Goal: Information Seeking & Learning: Find specific fact

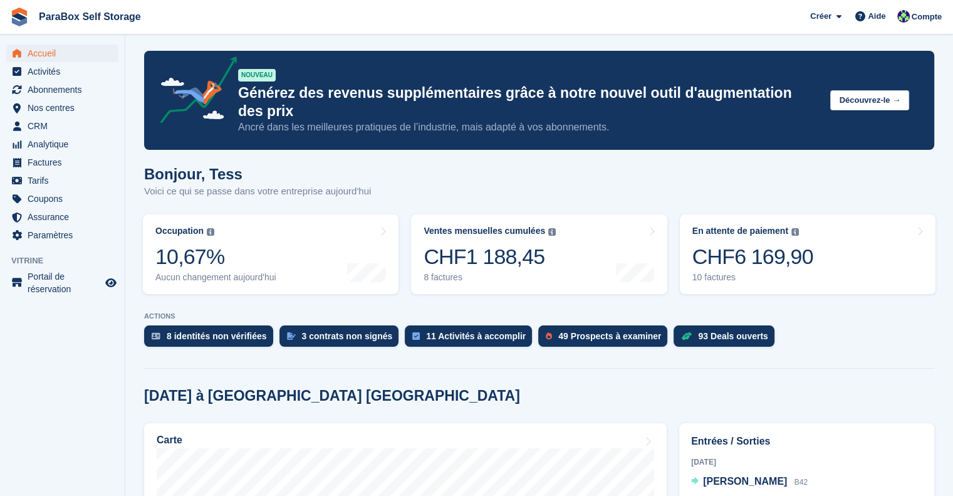
scroll to position [188, 0]
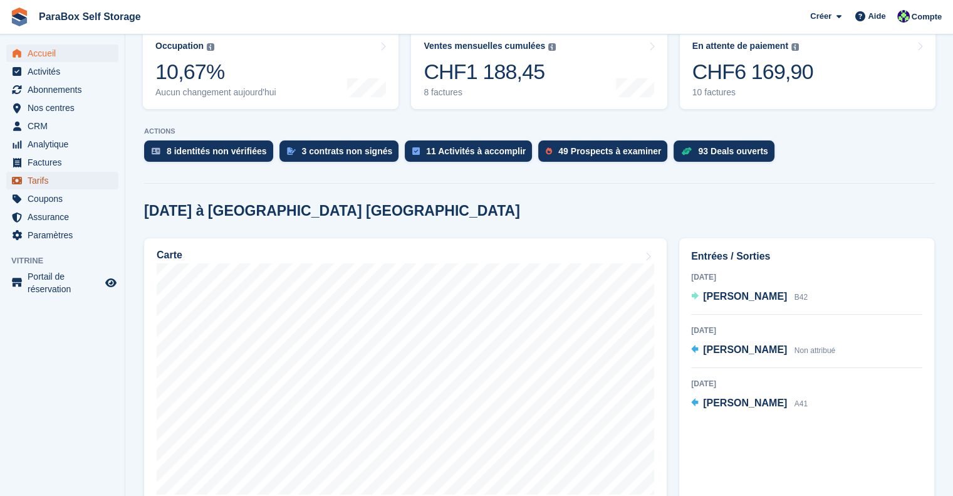
click at [55, 179] on span "Tarifs" at bounding box center [65, 181] width 75 height 18
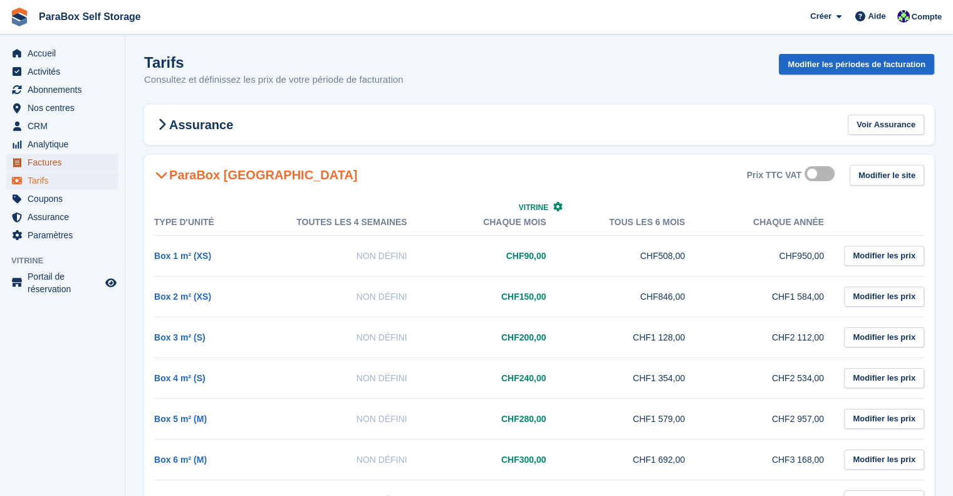
click at [60, 165] on span "Factures" at bounding box center [65, 163] width 75 height 18
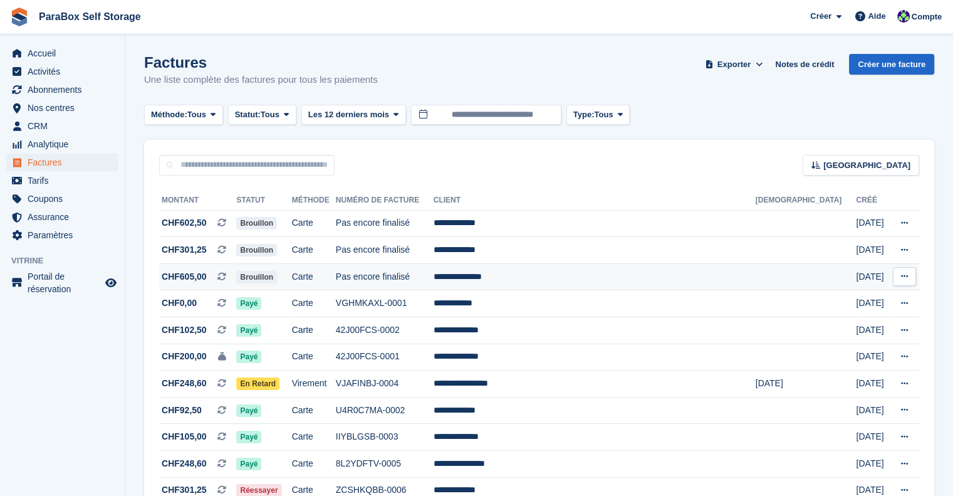
click at [434, 281] on td "Pas encore finalisé" at bounding box center [385, 276] width 98 height 27
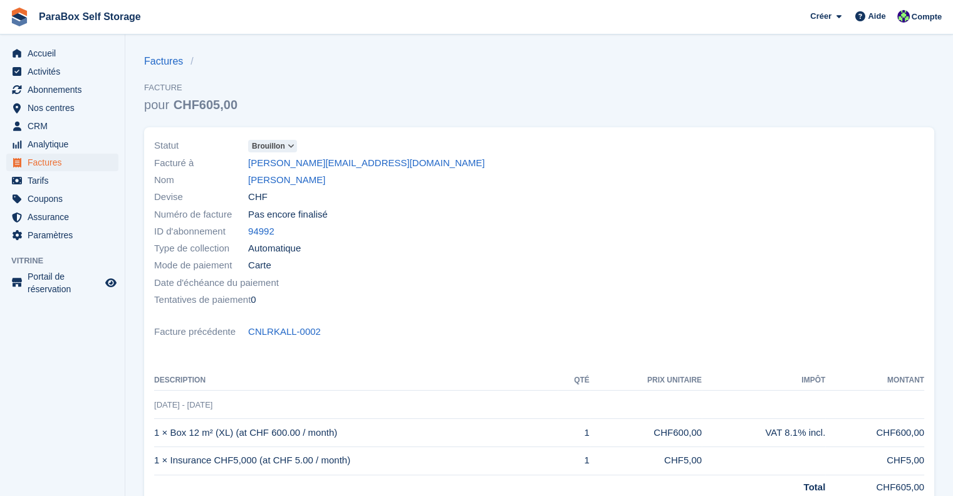
drag, startPoint x: 448, startPoint y: 160, endPoint x: 458, endPoint y: 177, distance: 20.5
click at [458, 177] on div "Statut Brouillon Facturé à nathan@martinedericheville.com Nom Martine Thiriet D…" at bounding box center [343, 223] width 393 height 186
click at [458, 177] on div "Nom Martine Thiriet" at bounding box center [343, 180] width 378 height 17
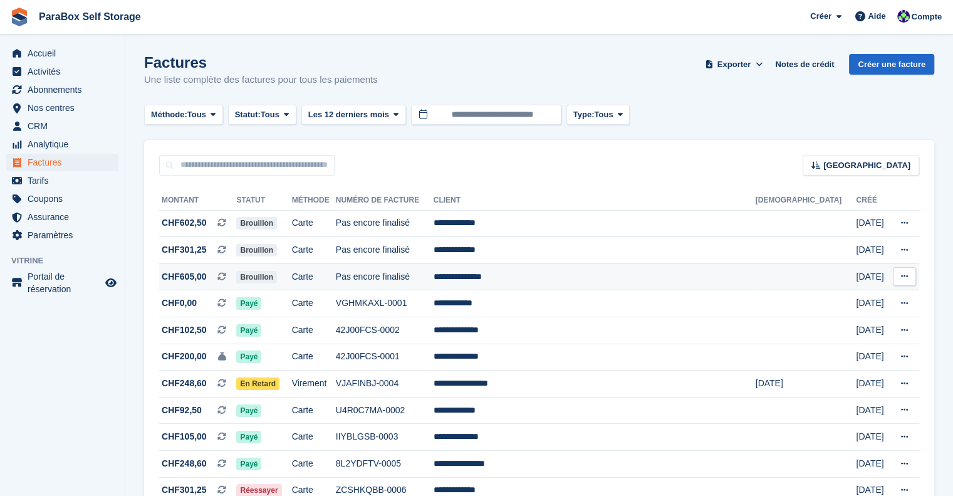
click at [434, 288] on td "Pas encore finalisé" at bounding box center [385, 276] width 98 height 27
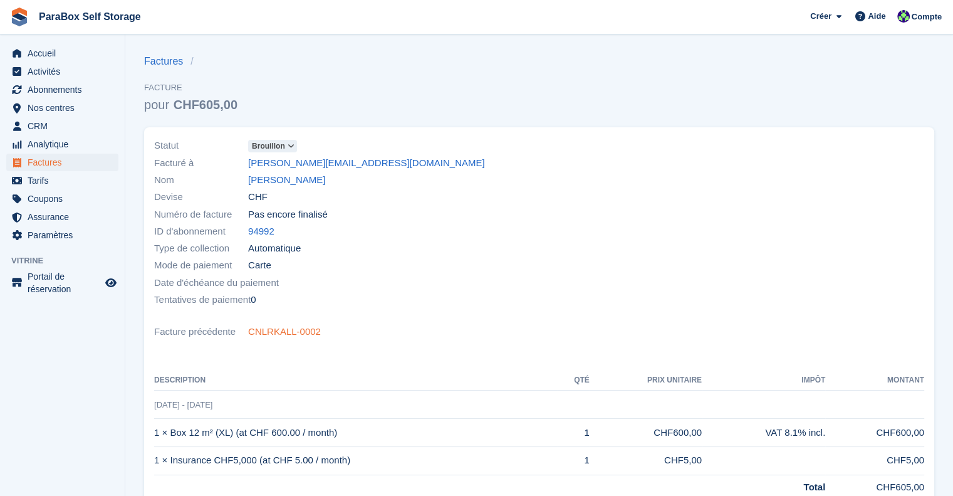
click at [282, 333] on link "CNLRKALL-0002" at bounding box center [284, 332] width 73 height 14
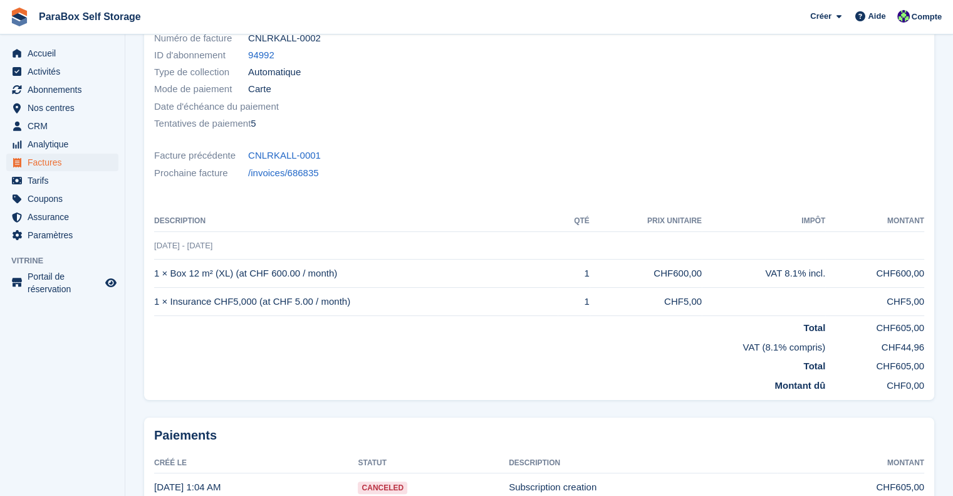
scroll to position [63, 0]
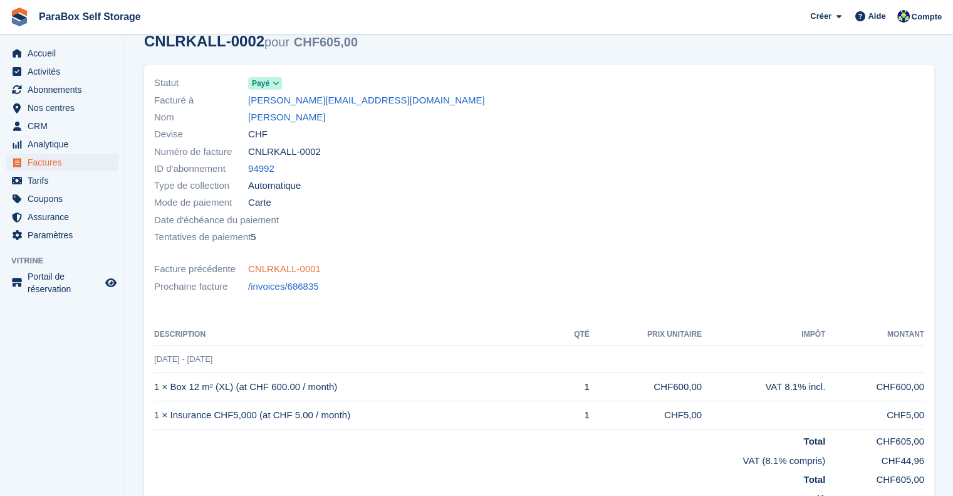
click at [280, 267] on link "CNLRKALL-0001" at bounding box center [284, 269] width 73 height 14
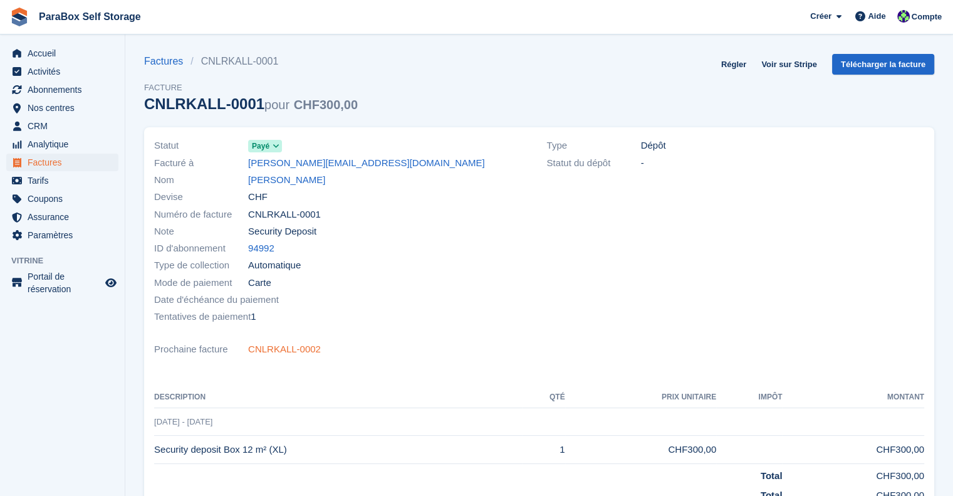
click at [283, 345] on link "CNLRKALL-0002" at bounding box center [284, 349] width 73 height 14
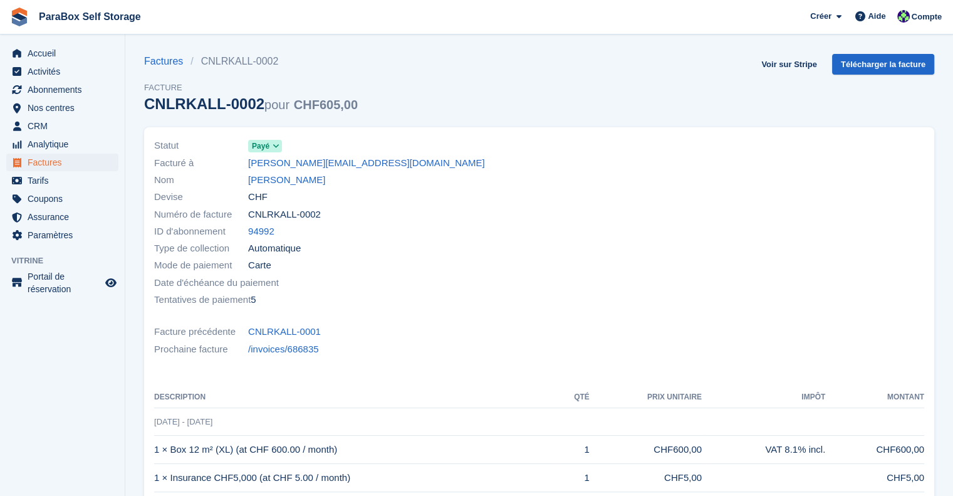
drag, startPoint x: 500, startPoint y: 305, endPoint x: 459, endPoint y: 304, distance: 41.4
click at [500, 305] on div "Tentatives de paiement 5" at bounding box center [343, 299] width 378 height 17
click at [266, 327] on link "CNLRKALL-0001" at bounding box center [284, 332] width 73 height 14
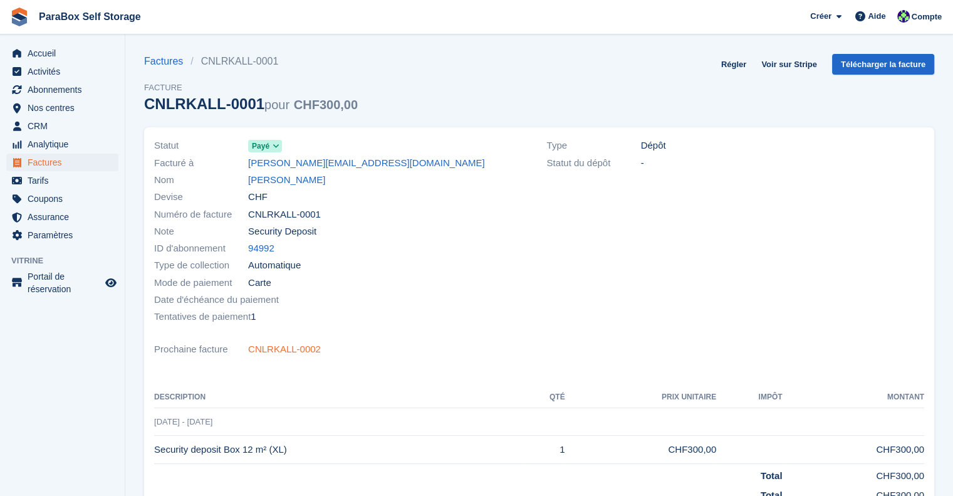
click at [275, 351] on link "CNLRKALL-0002" at bounding box center [284, 349] width 73 height 14
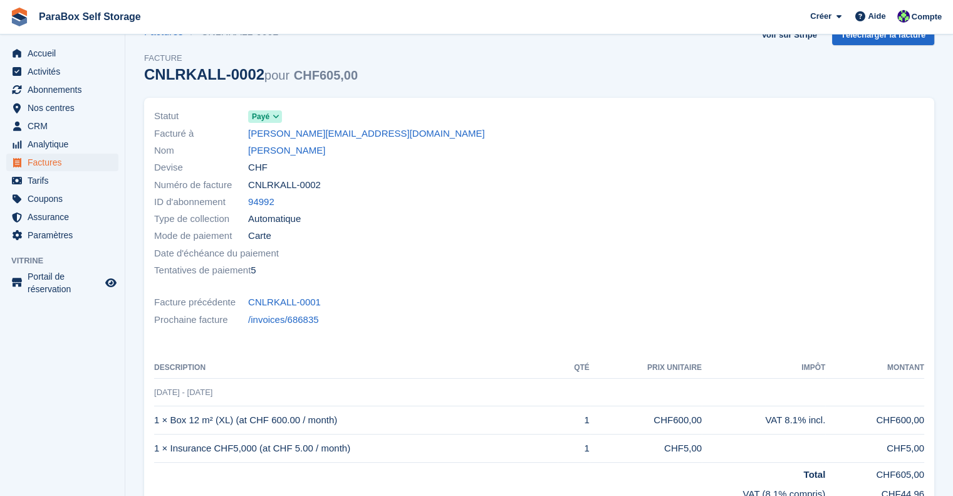
scroll to position [4, 0]
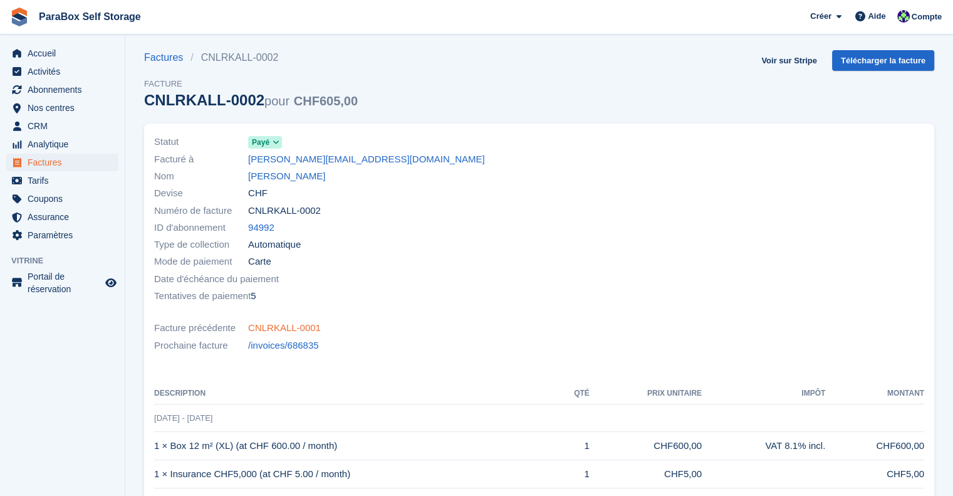
click at [305, 332] on link "CNLRKALL-0001" at bounding box center [284, 328] width 73 height 14
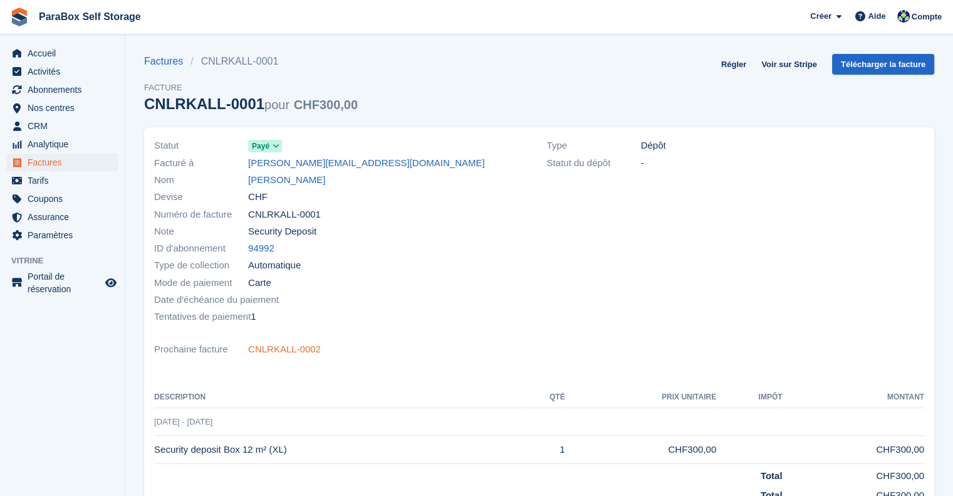
click at [301, 349] on link "CNLRKALL-0002" at bounding box center [284, 349] width 73 height 14
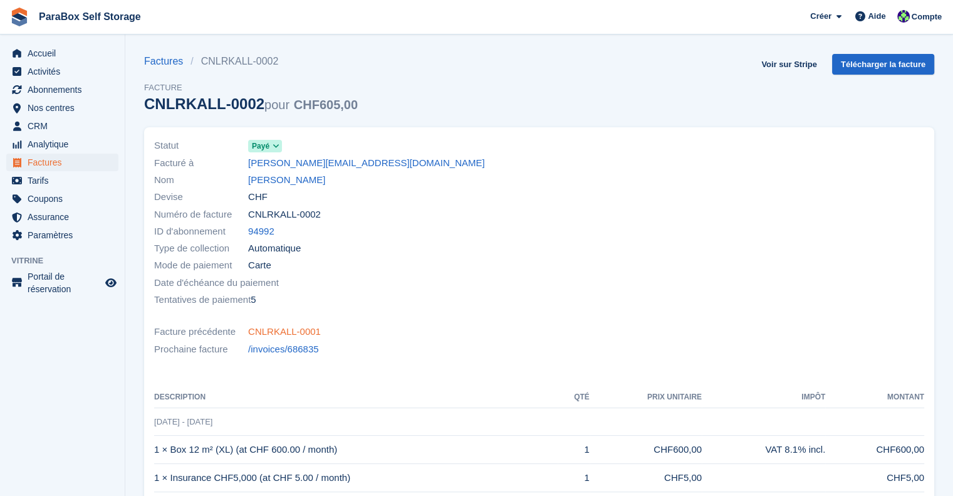
click at [275, 336] on link "CNLRKALL-0001" at bounding box center [284, 332] width 73 height 14
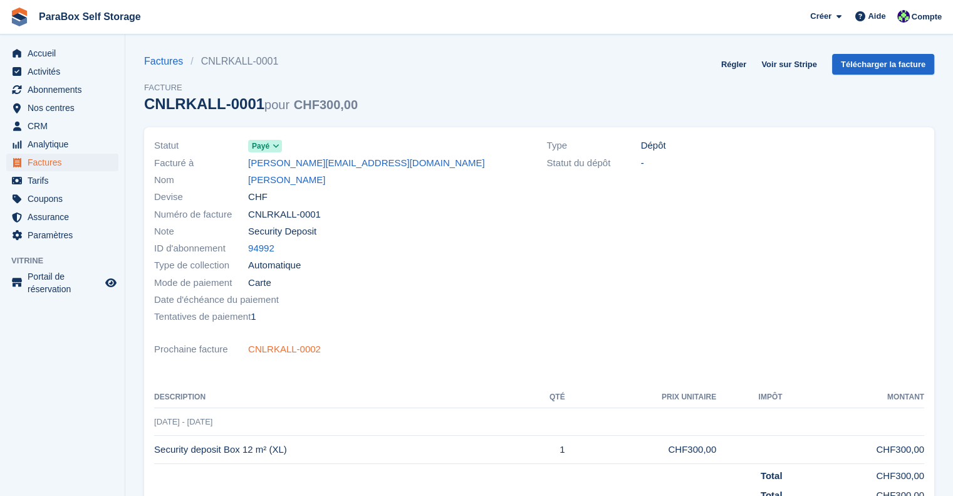
click at [275, 347] on link "CNLRKALL-0002" at bounding box center [284, 349] width 73 height 14
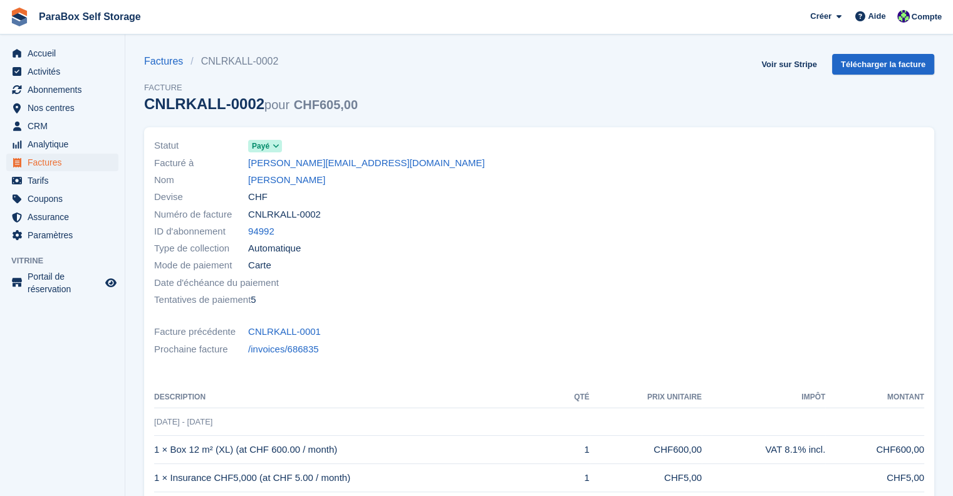
drag, startPoint x: 258, startPoint y: 301, endPoint x: 244, endPoint y: 300, distance: 13.8
click at [244, 300] on div "Tentatives de paiement 5" at bounding box center [343, 299] width 378 height 17
click at [436, 269] on div "Mode de paiement Carte" at bounding box center [343, 265] width 378 height 17
click at [807, 63] on link "Voir sur Stripe" at bounding box center [790, 64] width 66 height 21
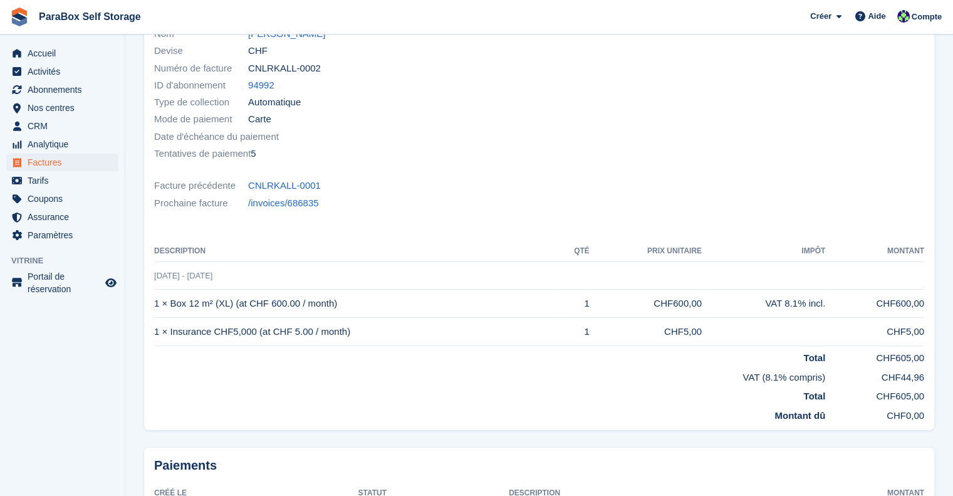
scroll to position [255, 0]
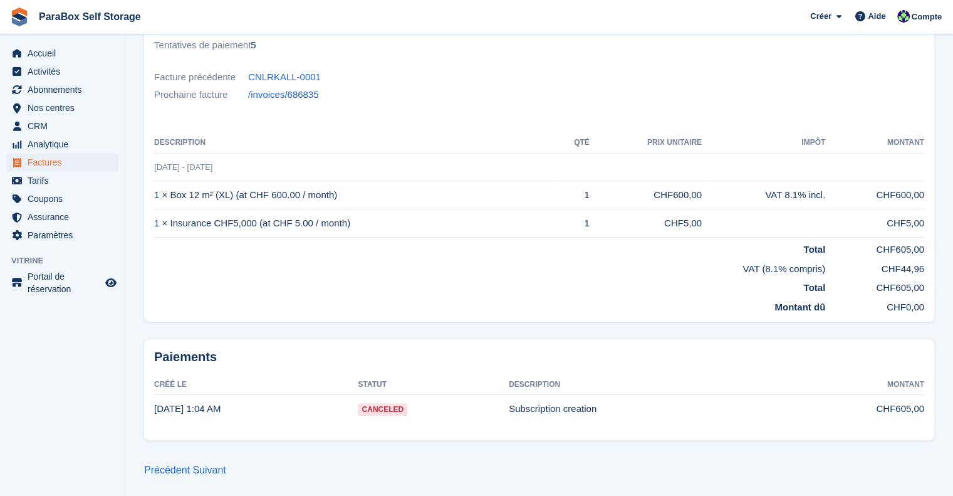
drag, startPoint x: 218, startPoint y: 414, endPoint x: 179, endPoint y: 416, distance: 39.6
click at [179, 416] on td "14 Jul, 1:04 AM" at bounding box center [256, 409] width 204 height 28
click at [265, 424] on div "Paiements Créé le Statut Description Montant 14 Jul, 1:04 AM Canceled Subscript…" at bounding box center [539, 389] width 790 height 101
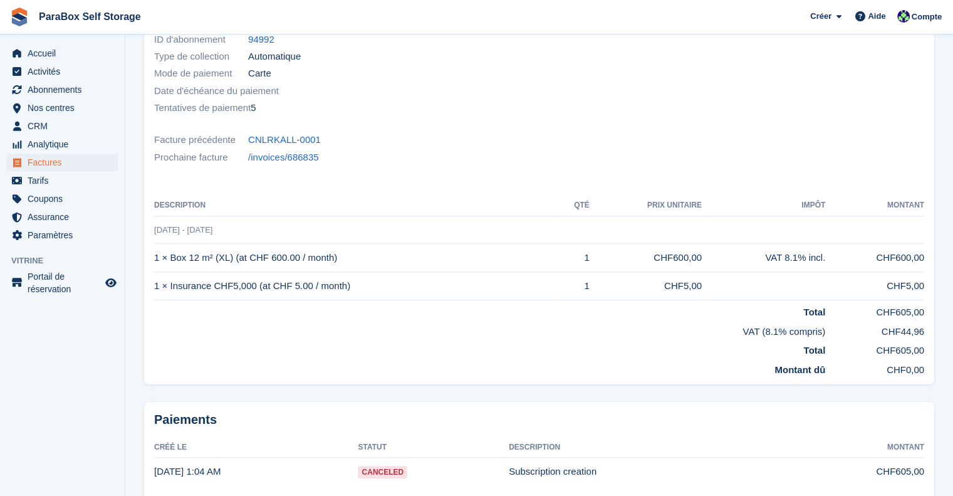
scroll to position [4, 0]
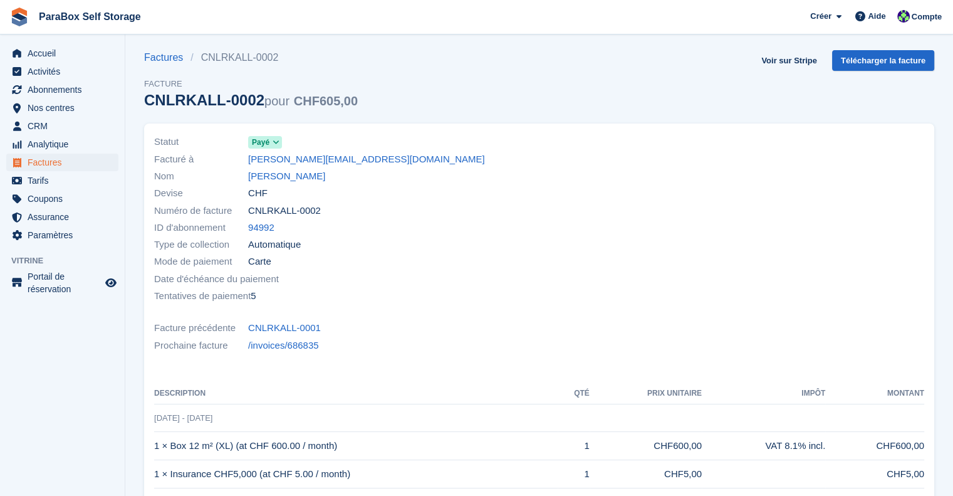
click at [275, 145] on icon at bounding box center [276, 143] width 7 height 8
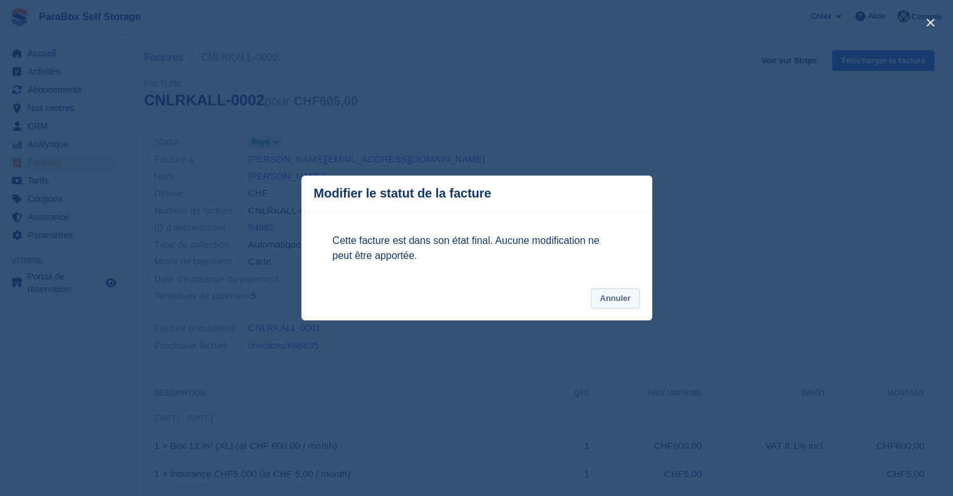
click at [609, 299] on button "Annuler" at bounding box center [615, 298] width 48 height 21
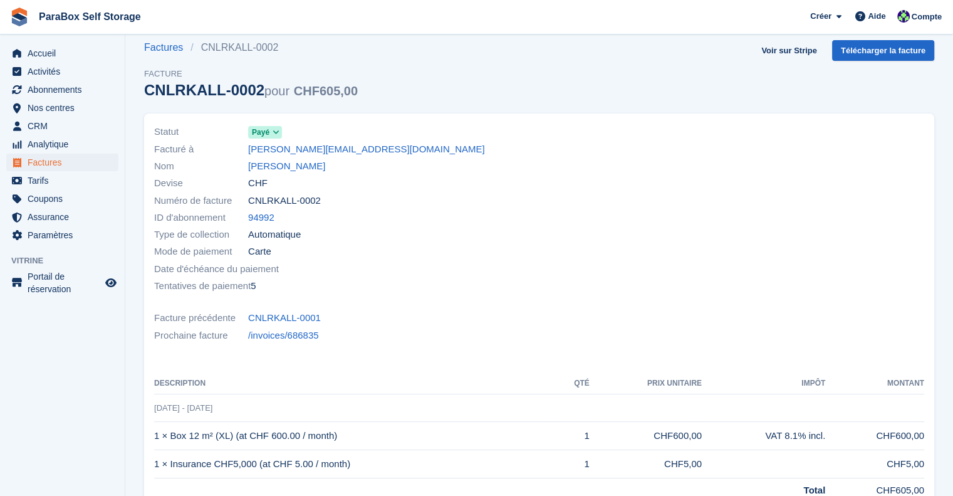
scroll to position [0, 0]
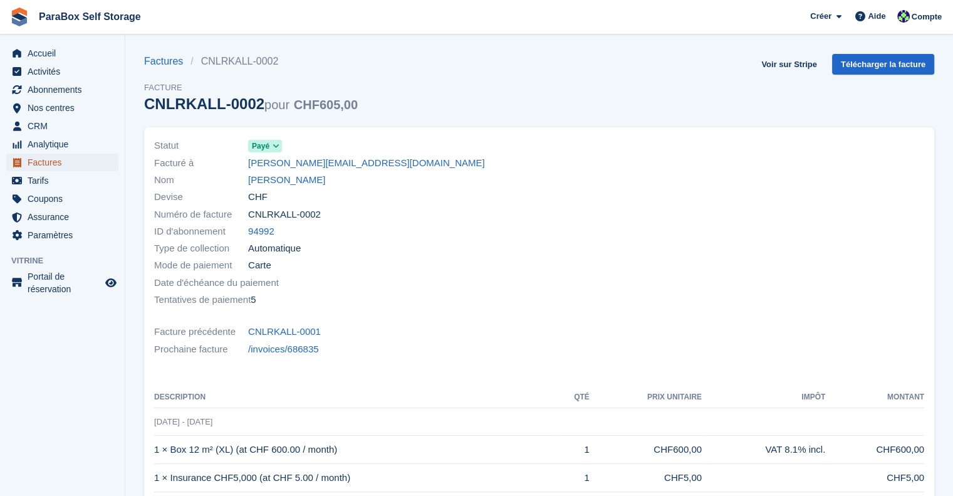
click at [45, 159] on span "Factures" at bounding box center [65, 163] width 75 height 18
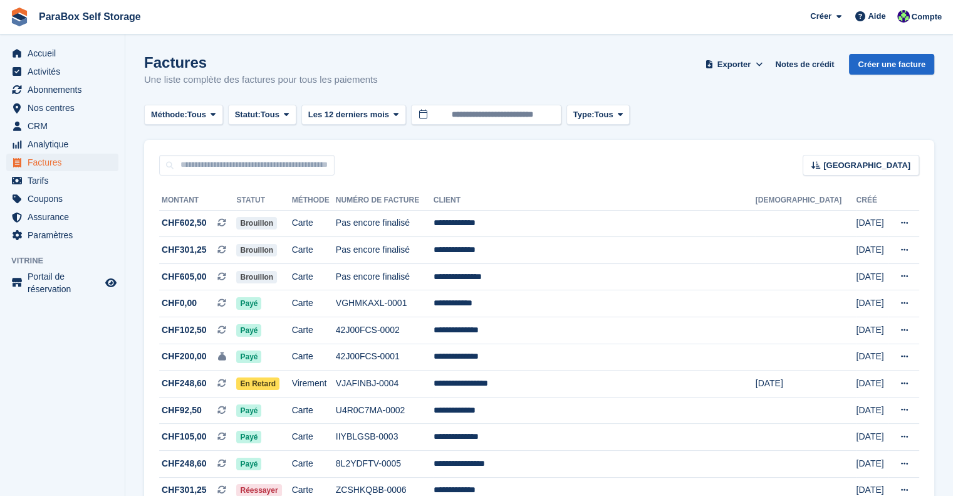
click at [528, 196] on th "Client" at bounding box center [595, 201] width 322 height 20
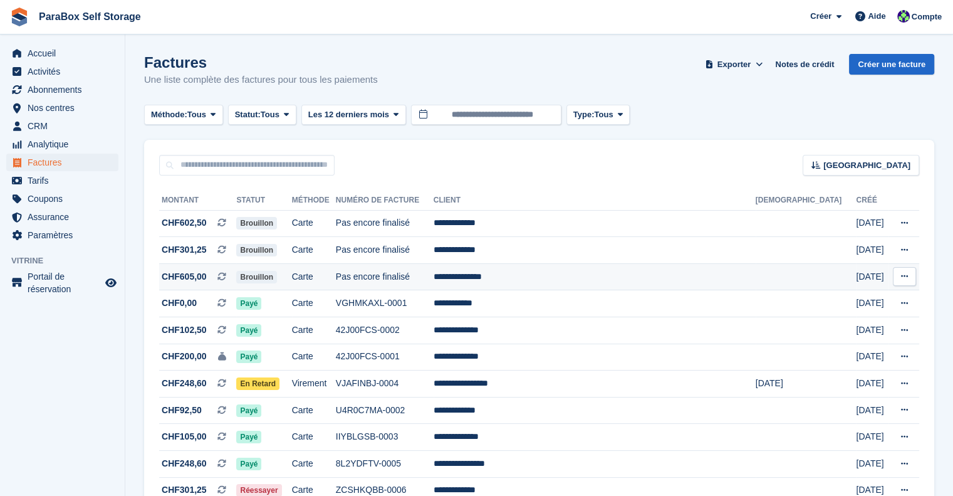
scroll to position [188, 0]
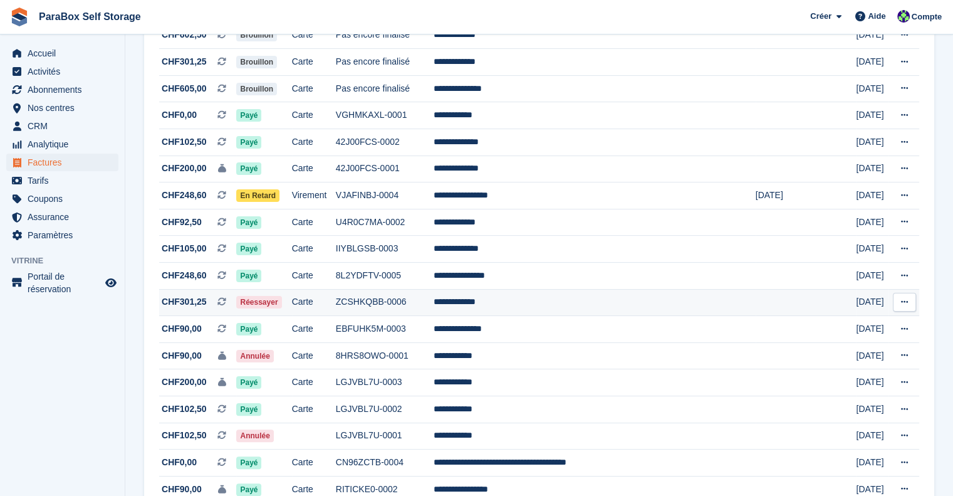
click at [591, 306] on td "**********" at bounding box center [595, 302] width 322 height 27
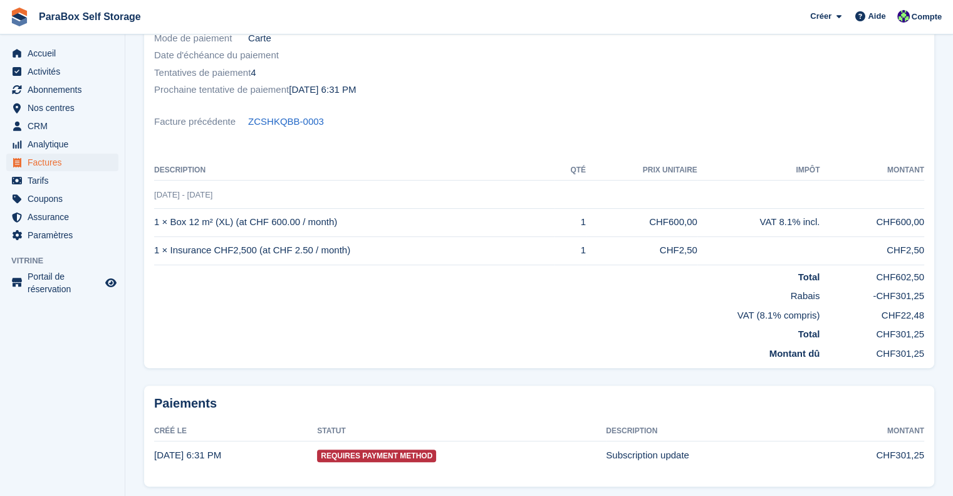
scroll to position [251, 0]
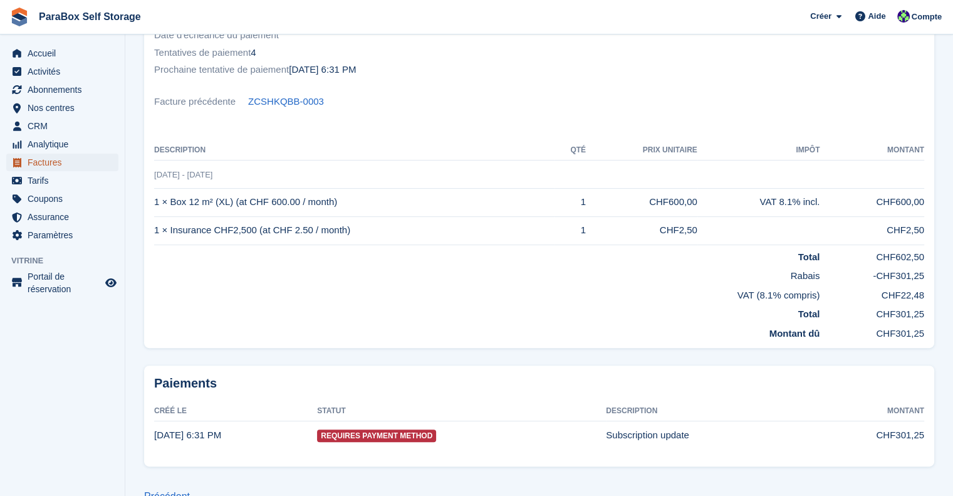
click at [55, 165] on span "Factures" at bounding box center [65, 163] width 75 height 18
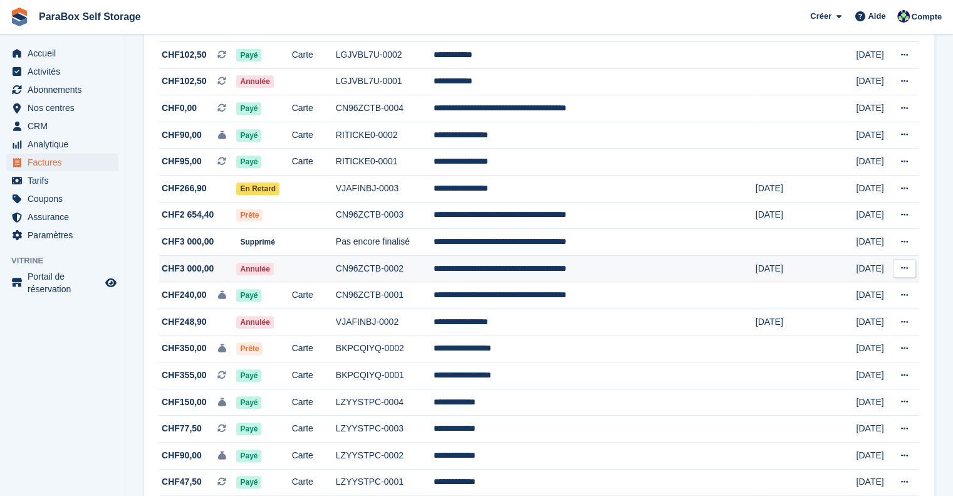
scroll to position [564, 0]
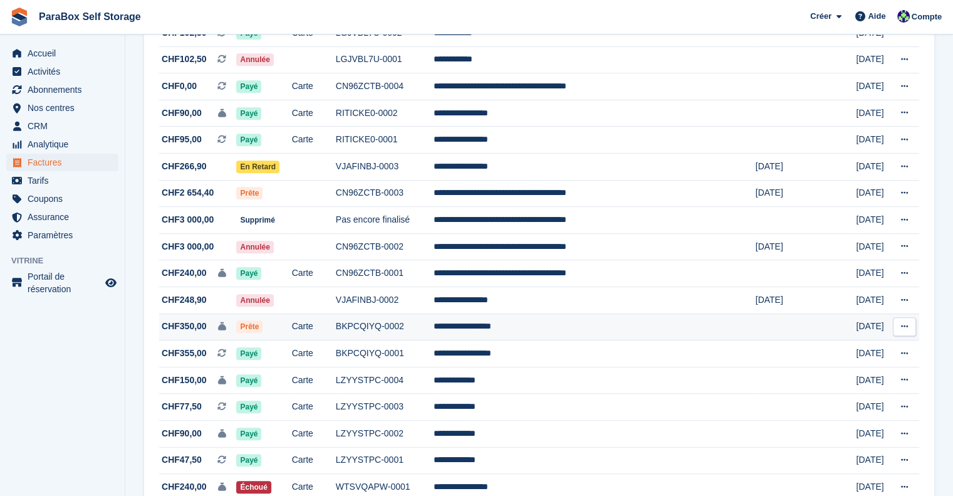
click at [556, 337] on td "**********" at bounding box center [595, 326] width 322 height 27
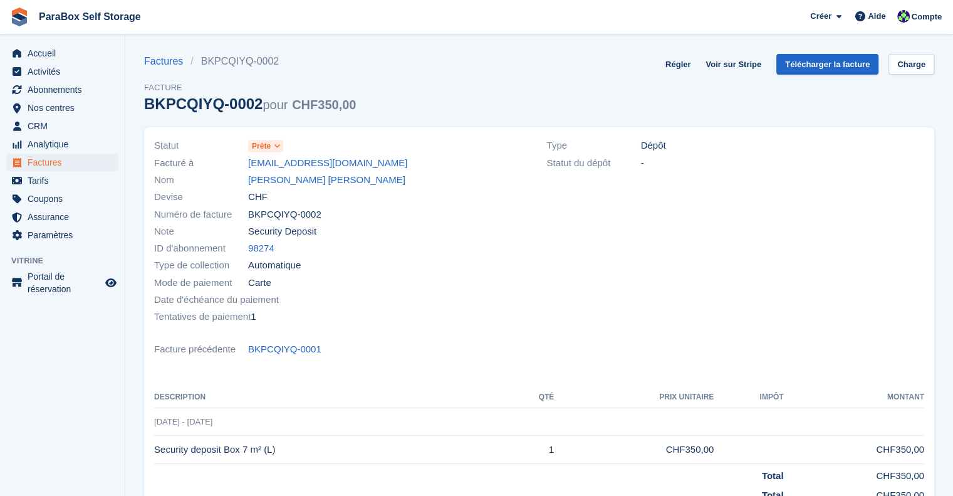
click at [257, 145] on span "Prête" at bounding box center [261, 145] width 19 height 11
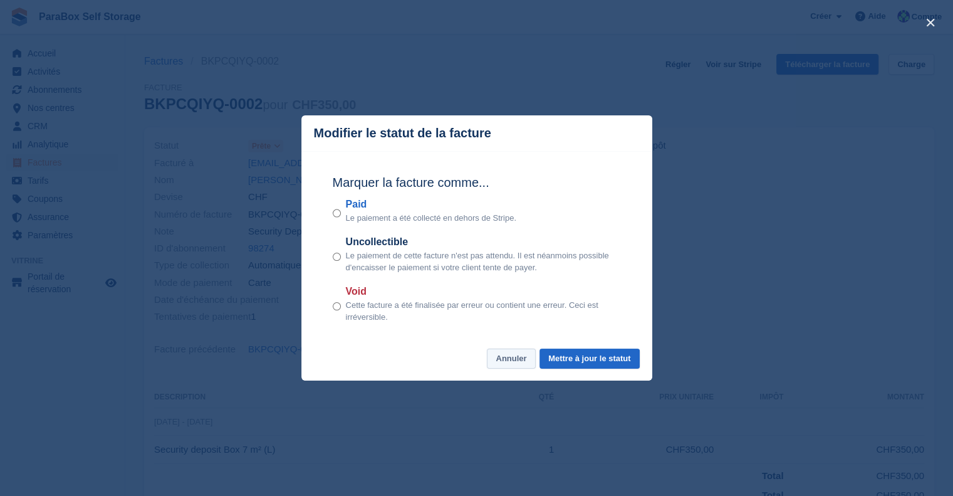
click at [512, 358] on button "Annuler" at bounding box center [511, 359] width 48 height 21
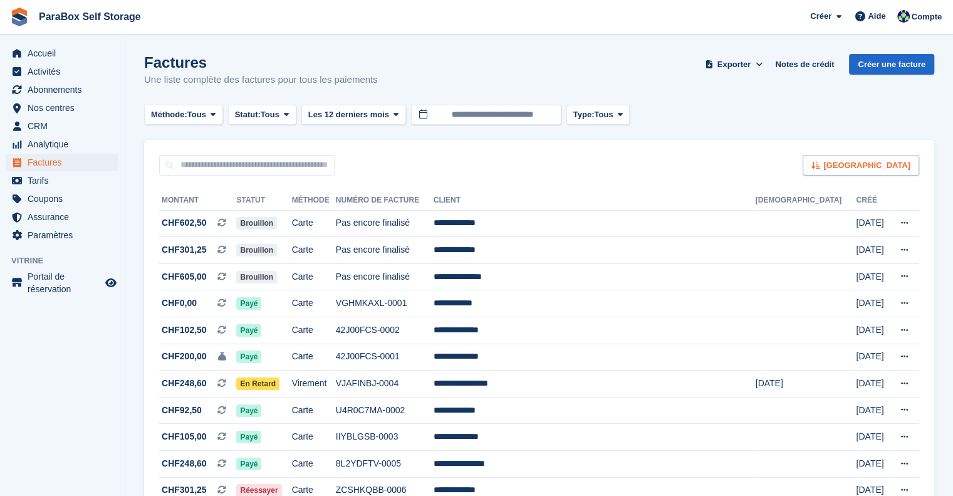
click at [903, 170] on span "[GEOGRAPHIC_DATA]" at bounding box center [867, 165] width 87 height 13
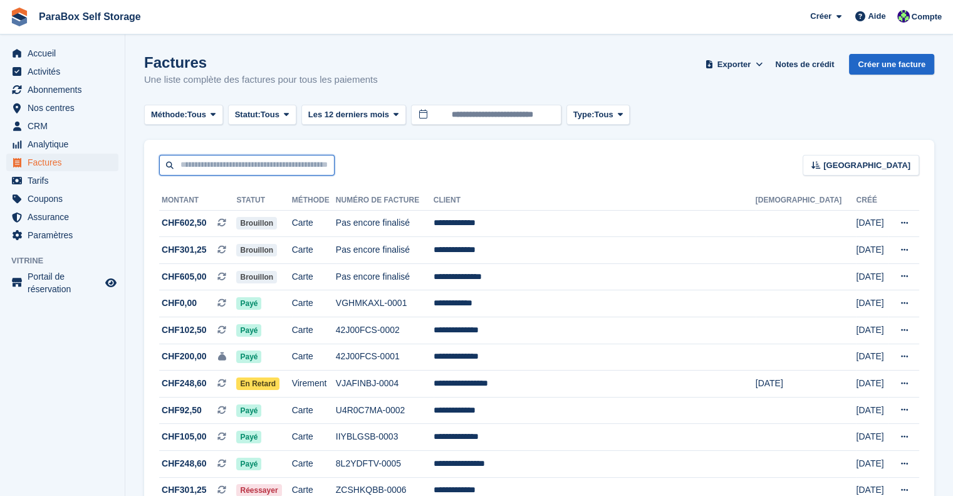
click at [278, 165] on input "text" at bounding box center [247, 165] width 176 height 21
type input "**********"
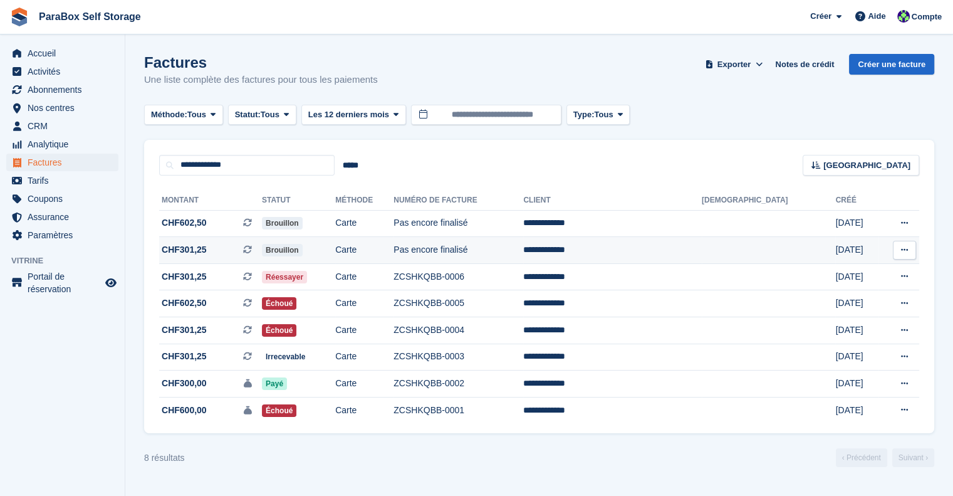
click at [335, 246] on td "Brouillon" at bounding box center [298, 250] width 73 height 27
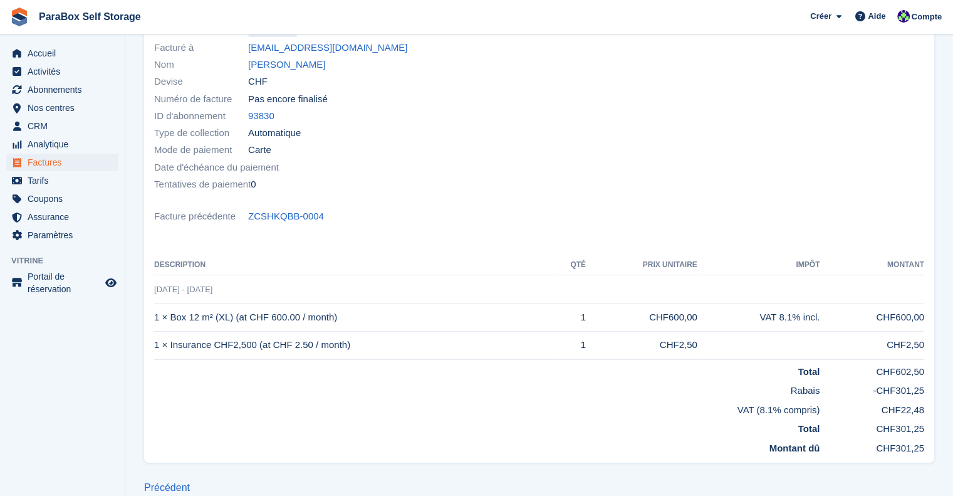
scroll to position [125, 0]
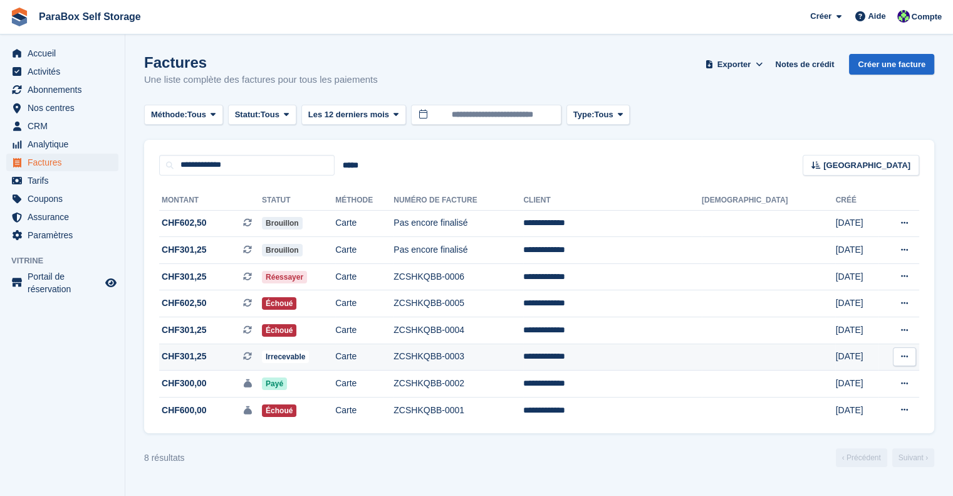
click at [523, 356] on td "ZCSHKQBB-0003" at bounding box center [459, 357] width 130 height 27
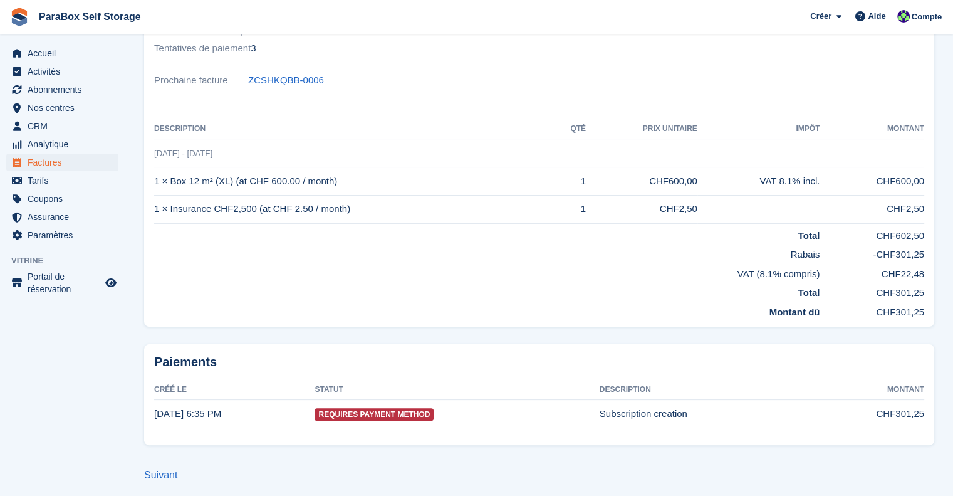
scroll to position [256, 0]
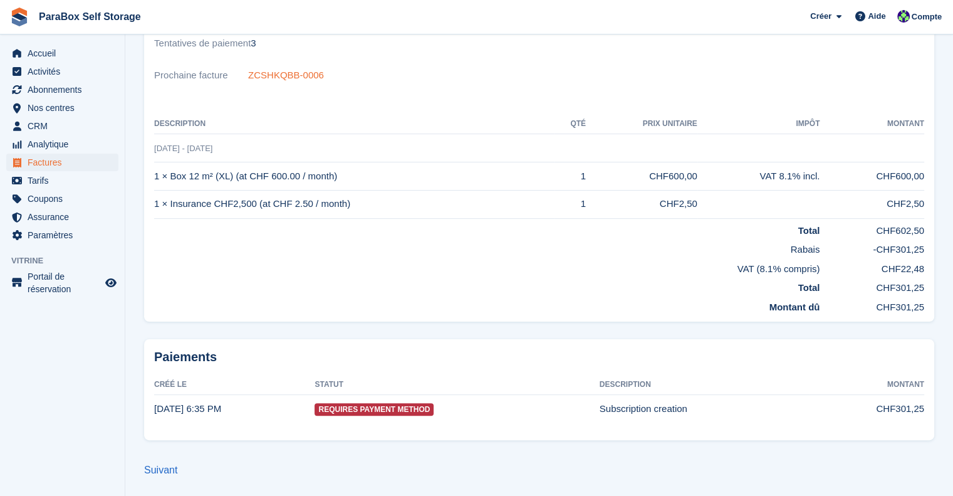
click at [288, 78] on link "ZCSHKQBB-0006" at bounding box center [286, 75] width 76 height 14
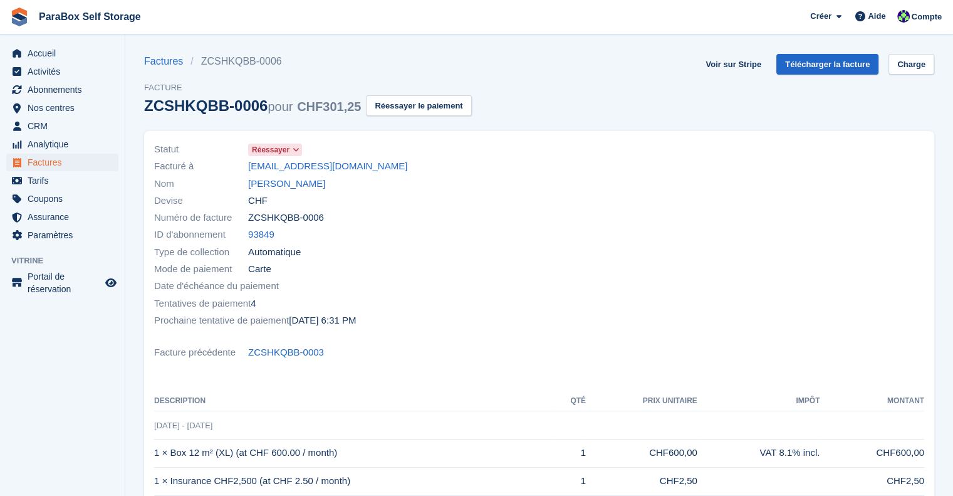
scroll to position [256, 0]
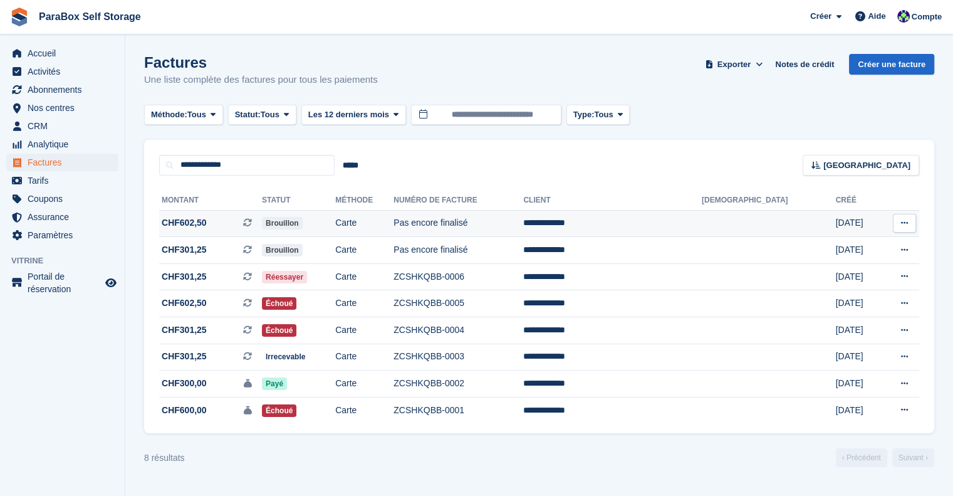
click at [335, 232] on td "Brouillon" at bounding box center [298, 223] width 73 height 27
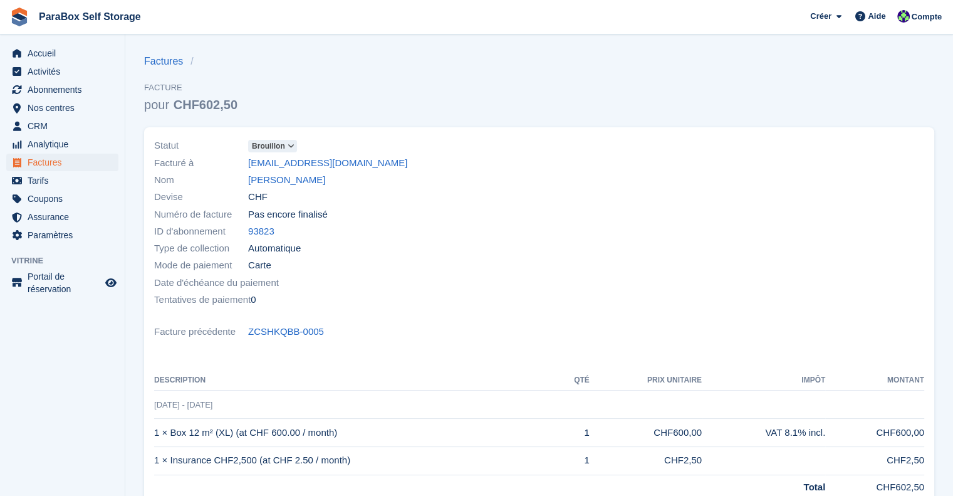
scroll to position [114, 0]
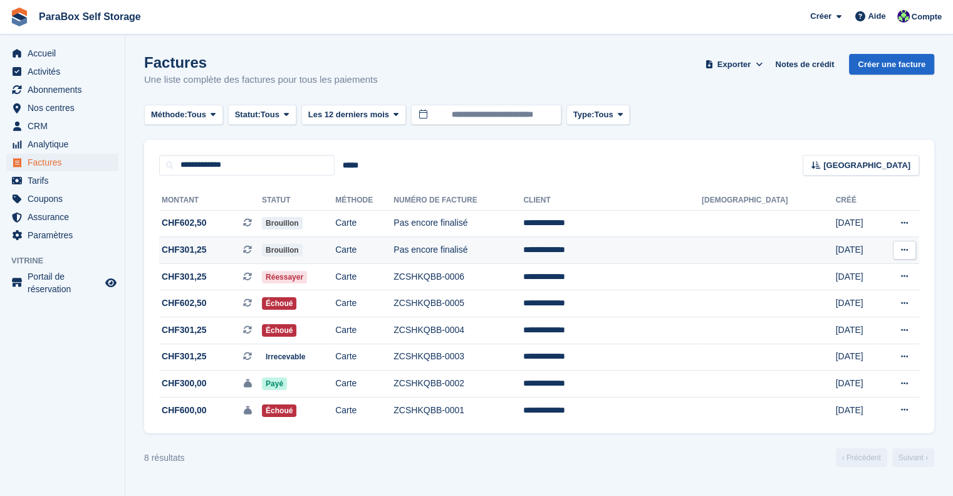
click at [200, 253] on span "CHF301,25" at bounding box center [184, 249] width 45 height 13
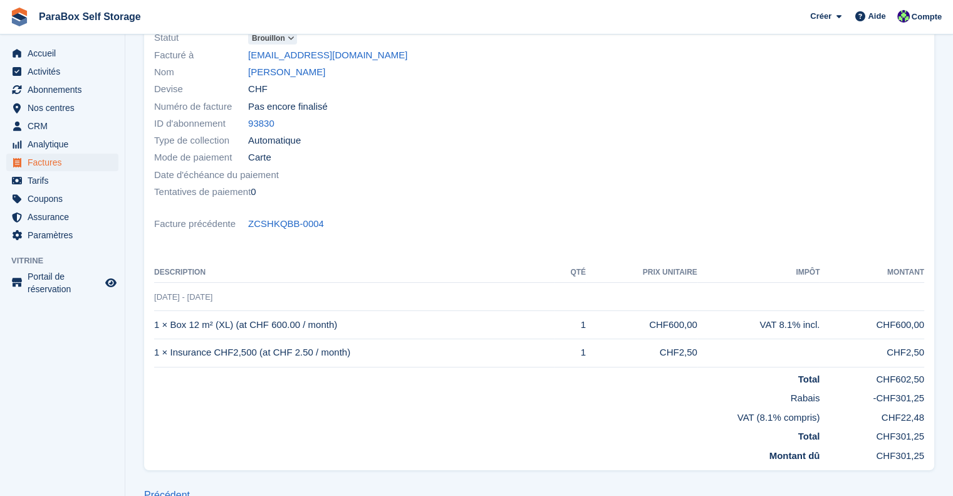
scroll to position [125, 0]
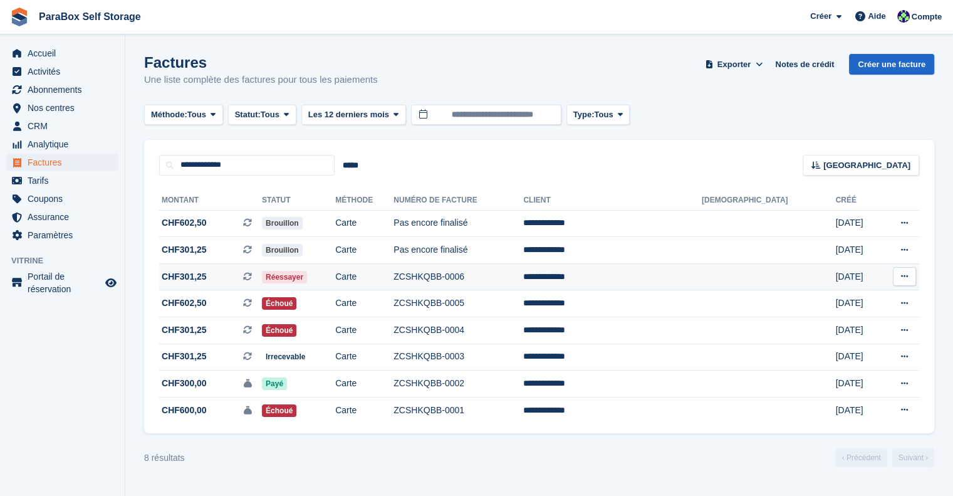
click at [335, 278] on td "Réessayer" at bounding box center [298, 276] width 73 height 27
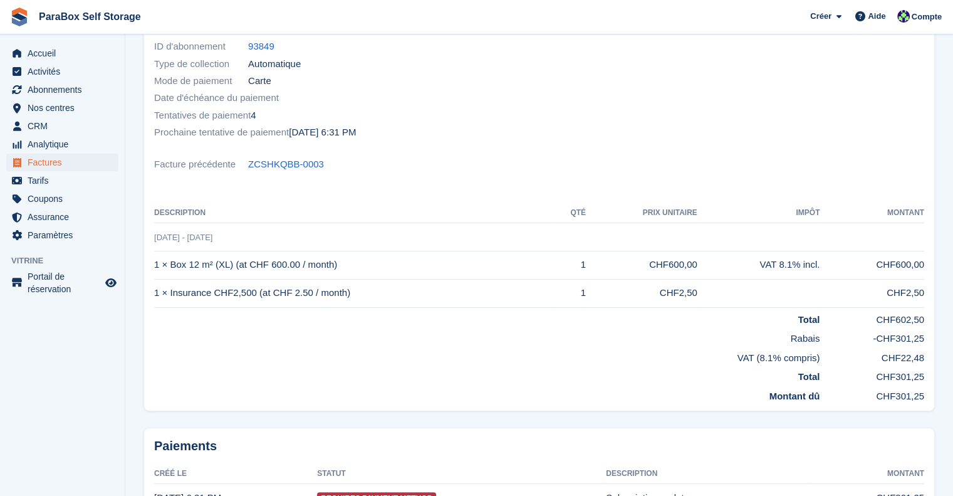
scroll to position [125, 0]
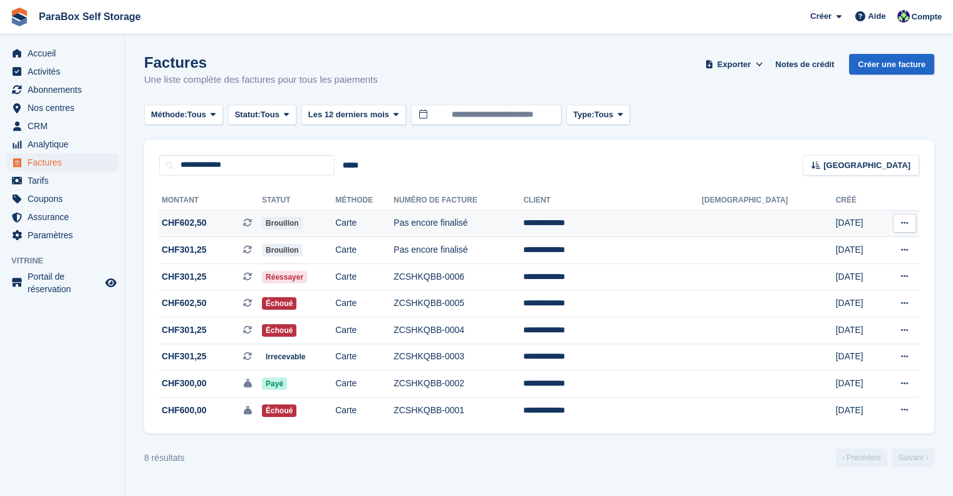
click at [907, 223] on icon at bounding box center [904, 223] width 7 height 8
click at [853, 256] on p "Voir le client" at bounding box center [856, 258] width 109 height 16
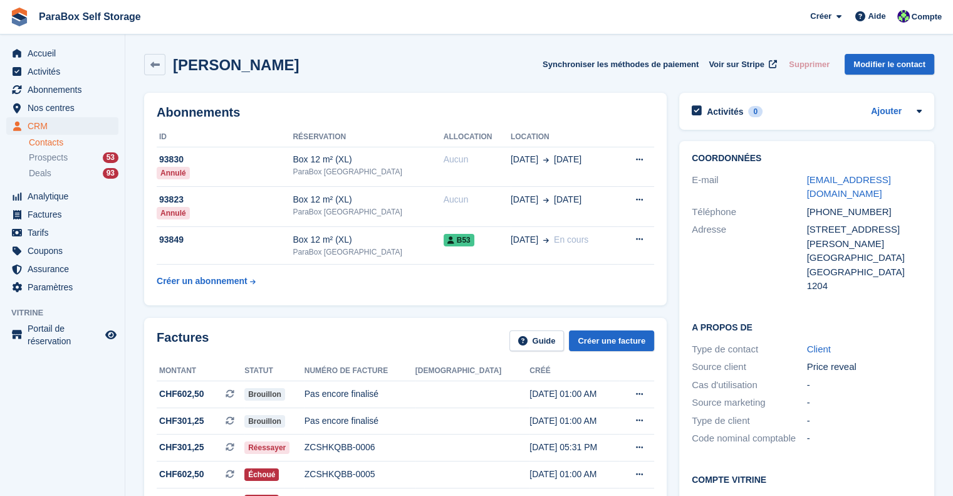
click at [867, 198] on div "[EMAIL_ADDRESS][DOMAIN_NAME]" at bounding box center [864, 187] width 115 height 28
drag, startPoint x: 829, startPoint y: 195, endPoint x: 795, endPoint y: 181, distance: 37.4
click at [795, 181] on div "E-mail info@wellnessonlygeneva.ch" at bounding box center [807, 187] width 230 height 32
copy div "[EMAIL_ADDRESS][DOMAIN_NAME]"
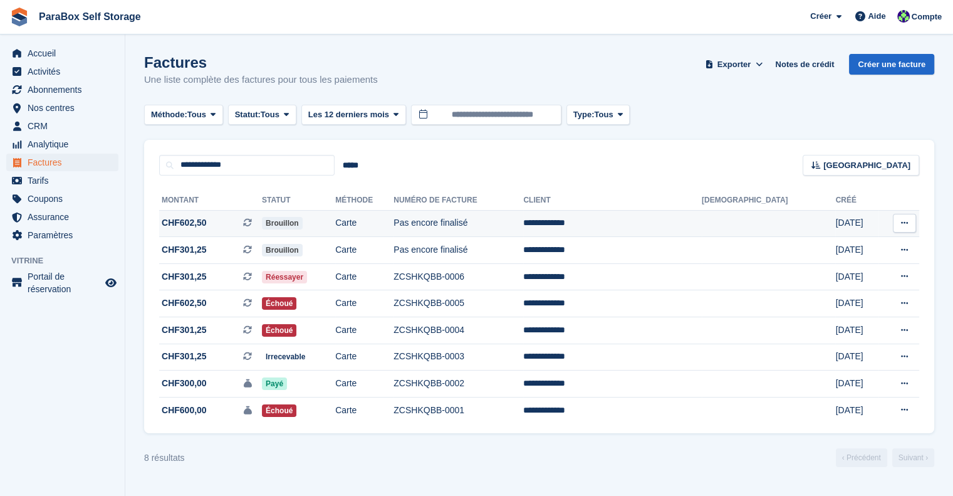
click at [523, 221] on td "Pas encore finalisé" at bounding box center [459, 223] width 130 height 27
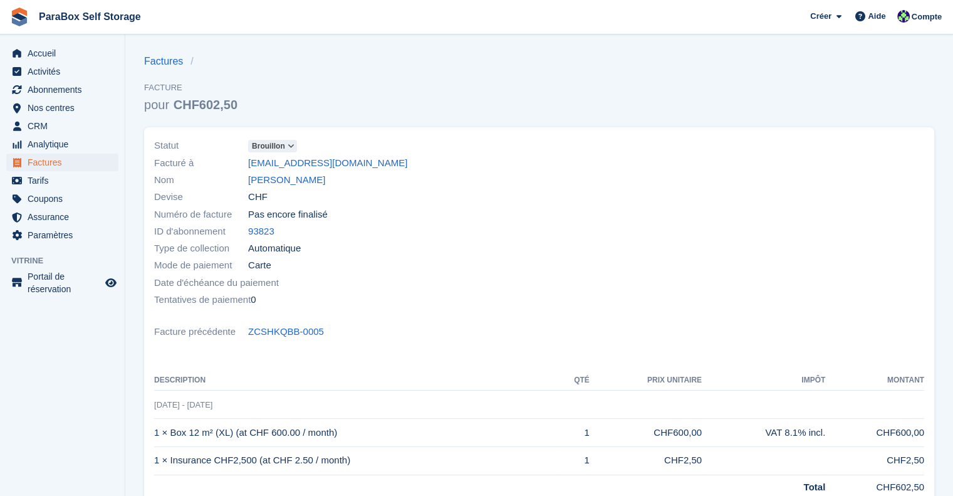
drag, startPoint x: 391, startPoint y: 164, endPoint x: 240, endPoint y: 167, distance: 151.1
click at [240, 167] on div "Facturé à [EMAIL_ADDRESS][DOMAIN_NAME]" at bounding box center [343, 162] width 378 height 17
copy div "Facturé à [EMAIL_ADDRESS][DOMAIN_NAME]"
